Goal: Task Accomplishment & Management: Manage account settings

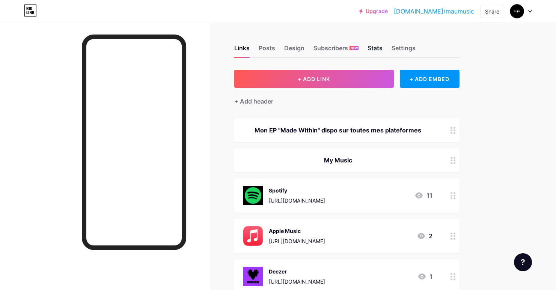
click at [370, 47] on div "Stats" at bounding box center [375, 51] width 15 height 14
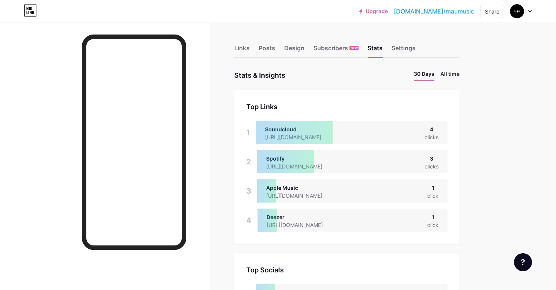
click at [449, 78] on li "All time" at bounding box center [450, 75] width 19 height 11
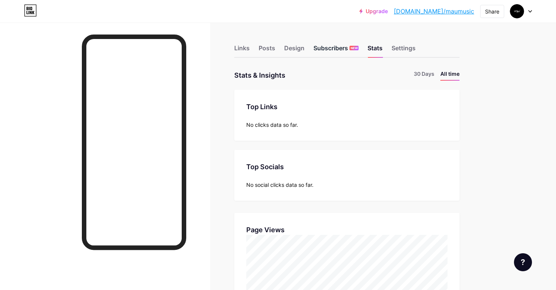
click at [336, 50] on div "Subscribers NEW" at bounding box center [336, 51] width 45 height 14
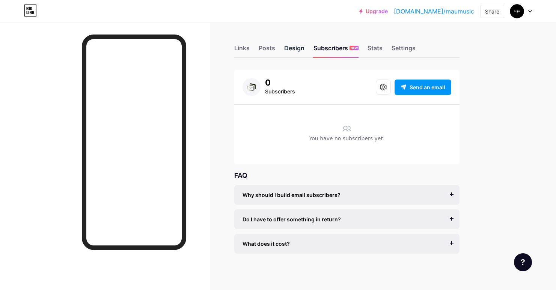
click at [293, 48] on div "Design" at bounding box center [294, 51] width 20 height 14
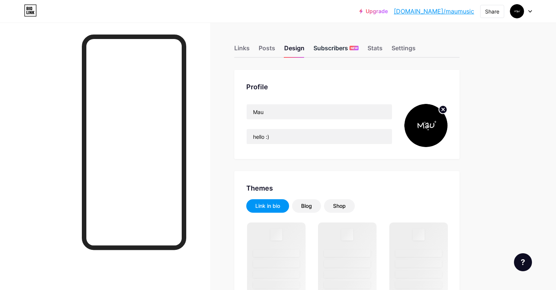
click at [340, 52] on div "Subscribers NEW" at bounding box center [336, 51] width 45 height 14
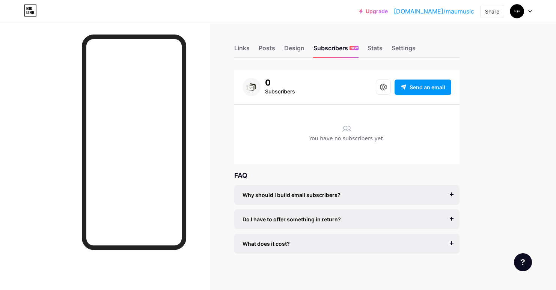
scroll to position [1, 0]
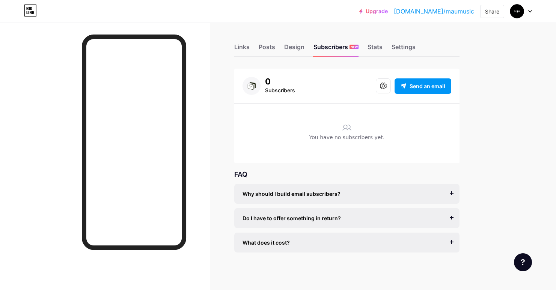
click at [374, 88] on div "0 Subscribers Send an email" at bounding box center [347, 86] width 209 height 18
click at [380, 88] on button at bounding box center [383, 86] width 15 height 15
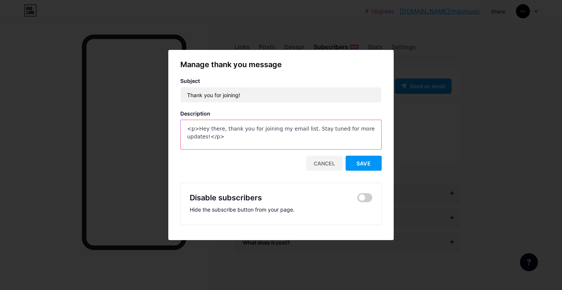
drag, startPoint x: 253, startPoint y: 142, endPoint x: 154, endPoint y: 137, distance: 99.3
click at [154, 137] on div "Manage thank you message Subject Thank you for joining! Description <p>Hey ther…" at bounding box center [281, 145] width 562 height 290
click at [194, 130] on textarea "<p>Hey there, thank you for joining my email list. Stay tuned for more updates!…" at bounding box center [281, 135] width 201 height 30
drag, startPoint x: 194, startPoint y: 129, endPoint x: 205, endPoint y: 140, distance: 15.4
click at [205, 140] on textarea "<p>Hey there, thank you for joining my email list. Stay tuned for more updates!…" at bounding box center [281, 135] width 201 height 30
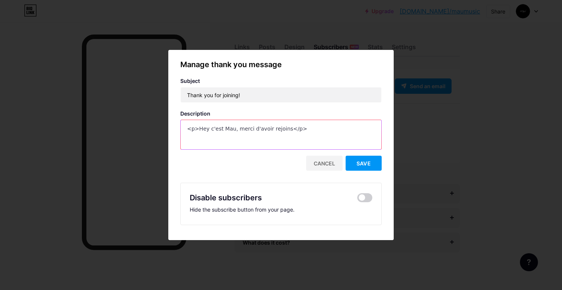
click at [251, 129] on textarea "<p>Hey c'est Mau, merci d'avoir rejoins</p>" at bounding box center [281, 135] width 201 height 30
click at [290, 129] on textarea "<p>Hey c'est Mau, merci de m'avoir rejoins</p>" at bounding box center [281, 135] width 201 height 30
click at [195, 129] on textarea "<p>Hey c'est Mau, merci de m'avoir rejoins <3 </p>" at bounding box center [281, 135] width 201 height 30
click at [298, 130] on textarea "<p>Hey c'est Mau, merci de m'avoir rejoins <3 </p>" at bounding box center [281, 135] width 201 height 30
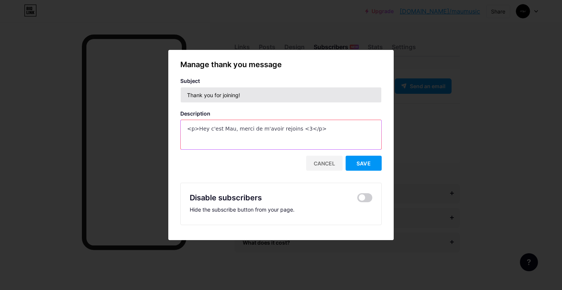
type textarea "<p>Hey c'est Mau, merci de m'avoir rejoins <3</p>"
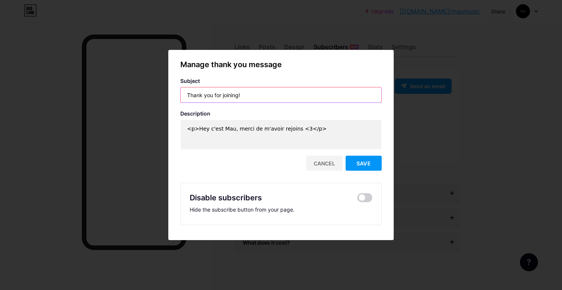
drag, startPoint x: 249, startPoint y: 92, endPoint x: 162, endPoint y: 93, distance: 87.6
click at [162, 93] on div "Manage thank you message Subject Thank you for joining! Description <p>Hey c'es…" at bounding box center [281, 145] width 562 height 290
type input "Merci de t'être inscrit"
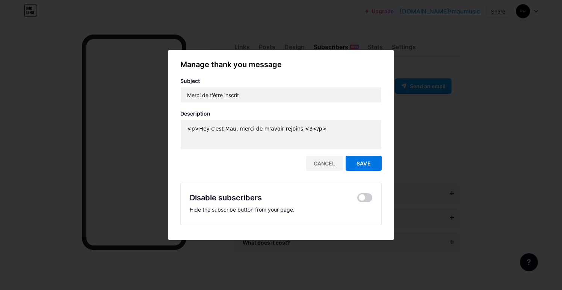
click at [358, 160] on button "Save" at bounding box center [364, 163] width 36 height 15
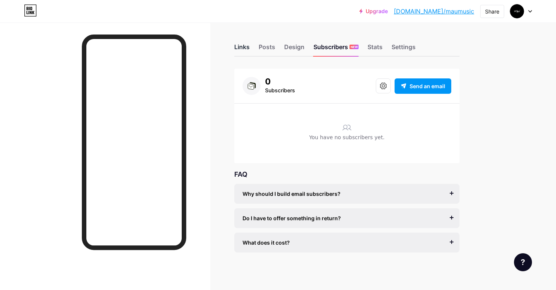
click at [248, 43] on div "Links" at bounding box center [241, 49] width 15 height 14
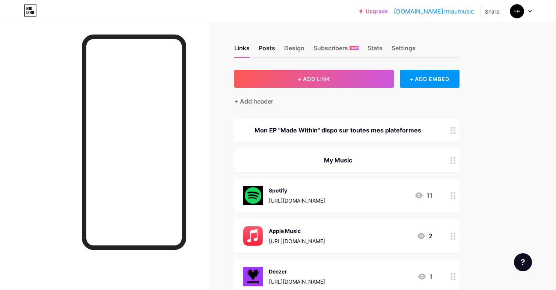
click at [270, 46] on div "Posts" at bounding box center [267, 51] width 17 height 14
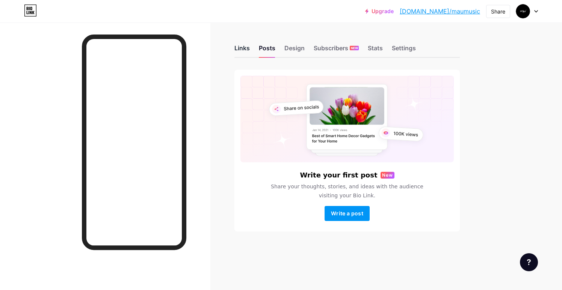
click at [248, 46] on div "Links" at bounding box center [241, 51] width 15 height 14
